Goal: Task Accomplishment & Management: Manage account settings

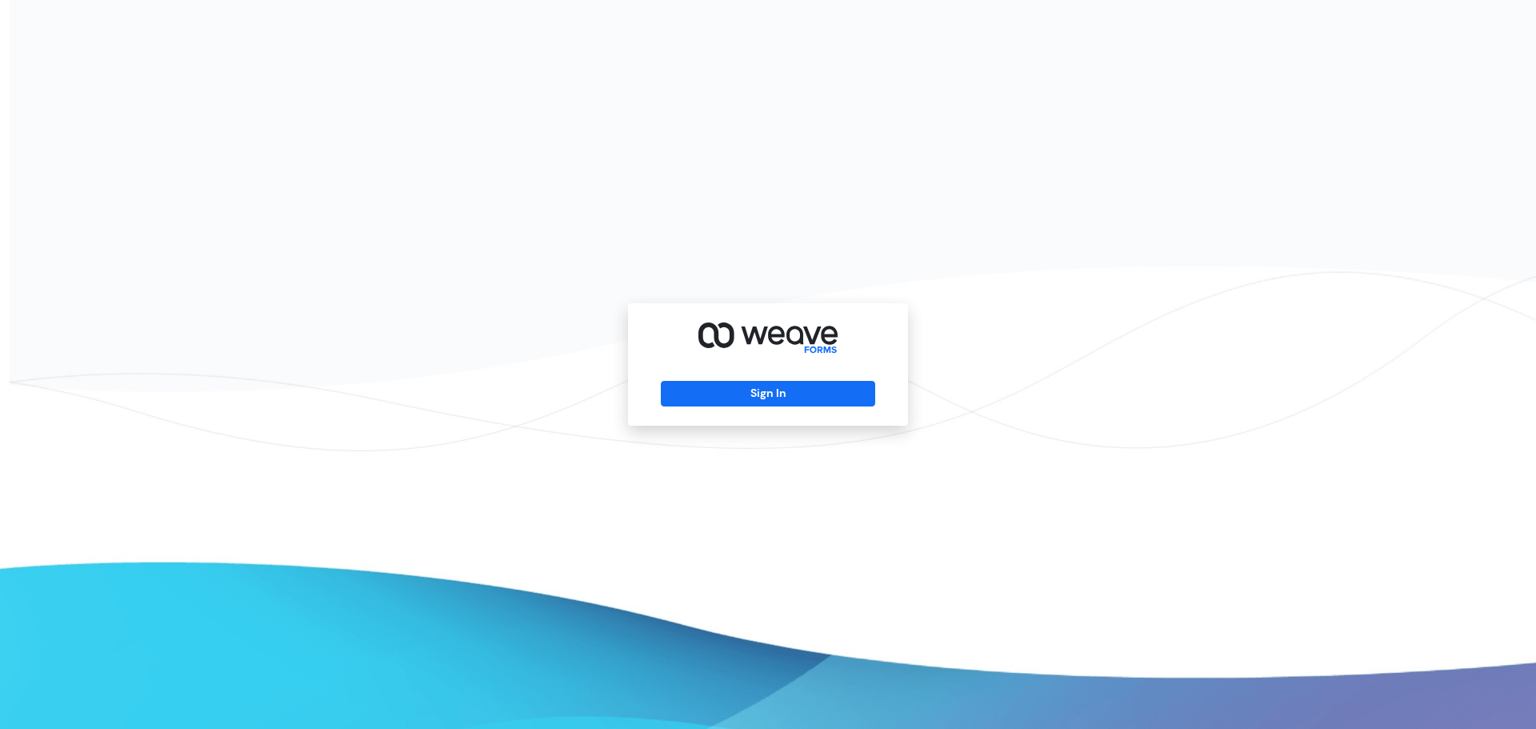
click at [797, 411] on div "Sign In" at bounding box center [768, 364] width 280 height 122
click at [795, 397] on button "Sign In" at bounding box center [768, 394] width 214 height 26
